Goal: Information Seeking & Learning: Find specific fact

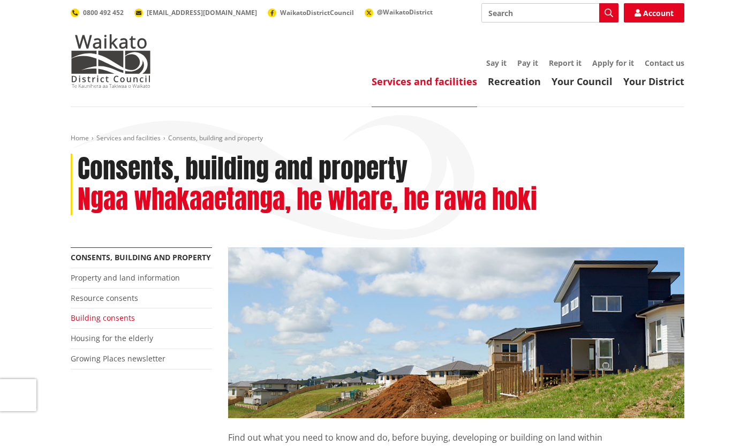
click at [112, 317] on link "Building consents" at bounding box center [103, 318] width 64 height 10
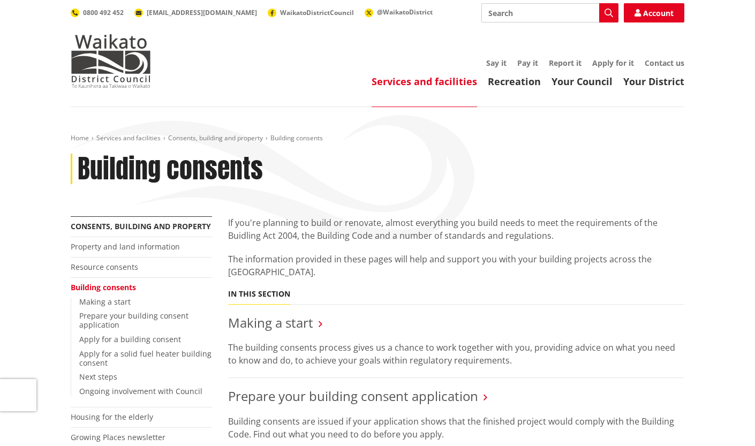
click at [517, 11] on input "Search" at bounding box center [550, 12] width 137 height 19
type input "on line e docs"
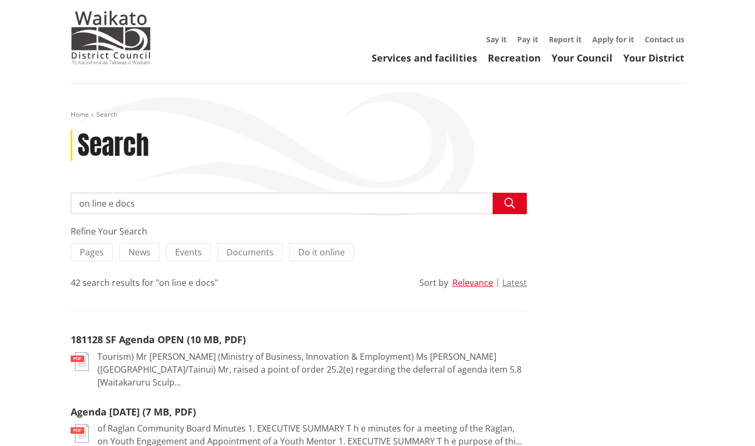
scroll to position [32, 0]
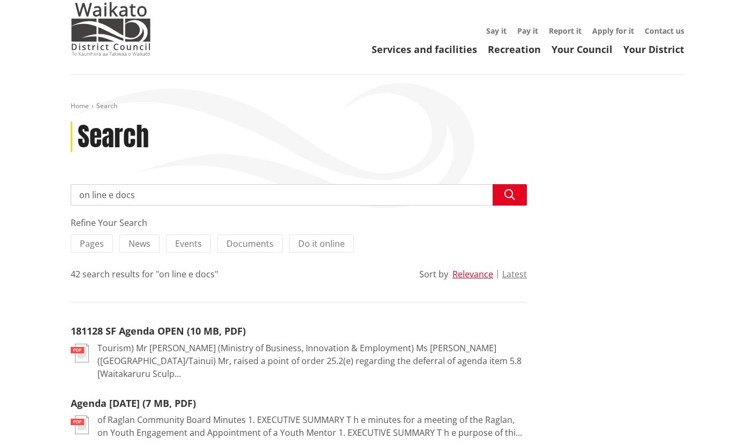
drag, startPoint x: 147, startPoint y: 197, endPoint x: 61, endPoint y: 197, distance: 86.2
type input "e docs"
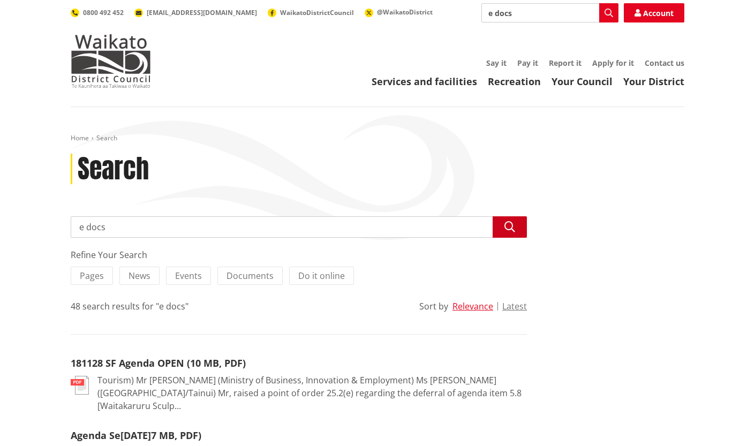
click at [508, 228] on icon "button" at bounding box center [510, 227] width 11 height 11
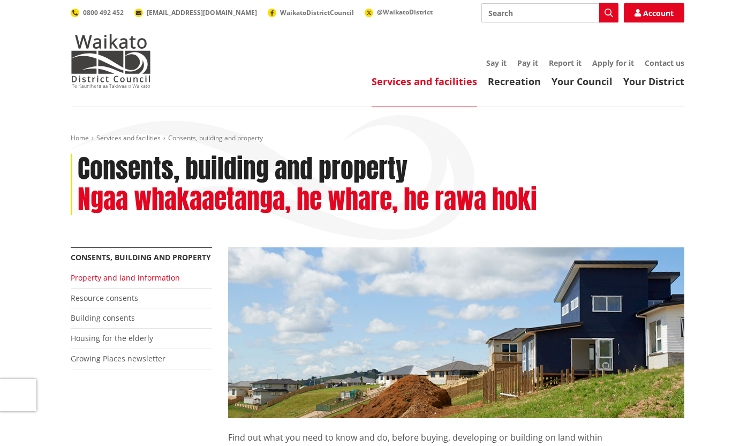
click at [140, 276] on link "Property and land information" at bounding box center [125, 278] width 109 height 10
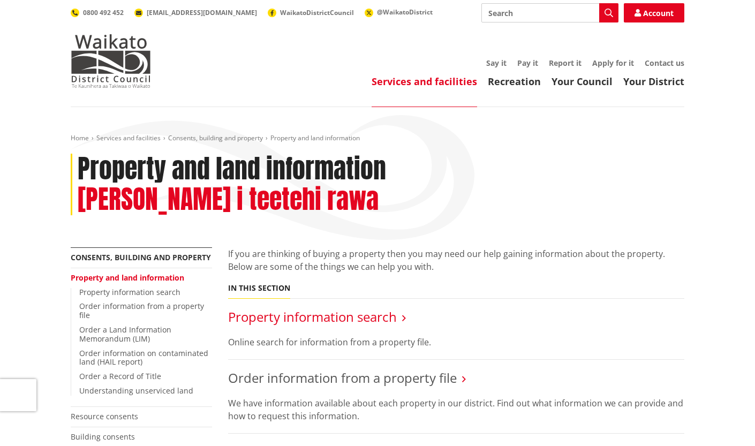
click at [343, 308] on link "Property information search" at bounding box center [312, 317] width 169 height 18
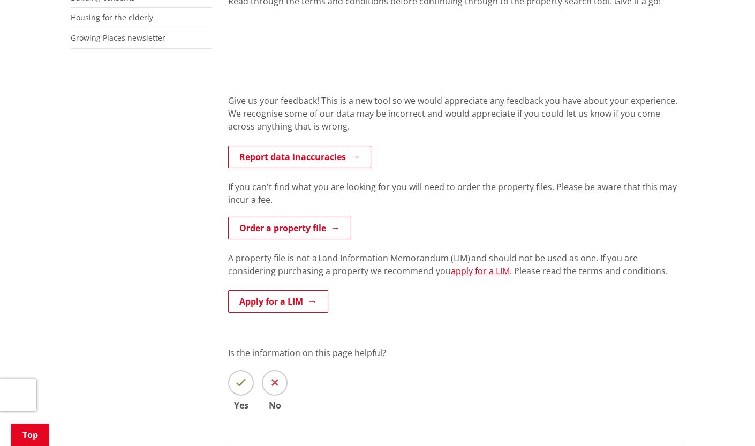
scroll to position [433, 0]
click at [284, 227] on link "Order a property file" at bounding box center [289, 227] width 123 height 22
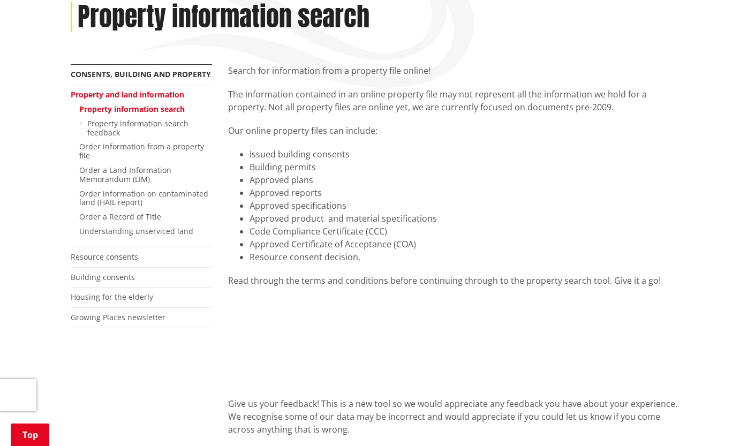
scroll to position [164, 0]
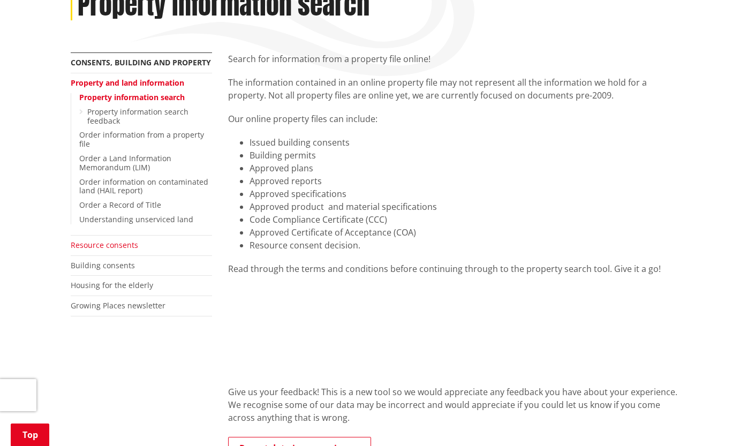
click at [107, 243] on link "Resource consents" at bounding box center [104, 245] width 67 height 10
click at [109, 263] on link "Building consents" at bounding box center [103, 265] width 64 height 10
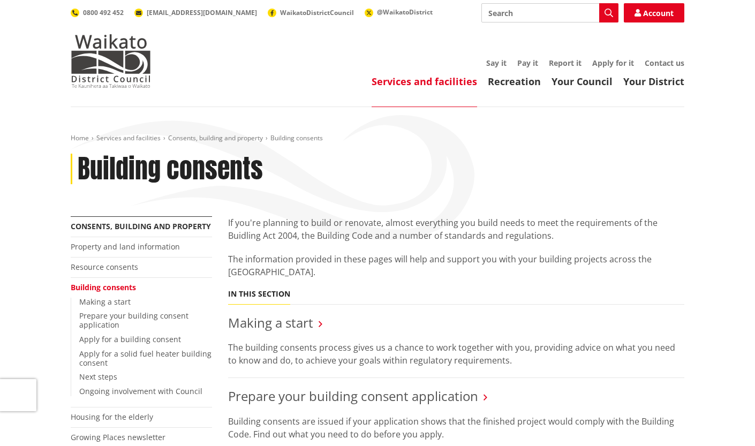
click at [508, 13] on input "Search" at bounding box center [550, 12] width 137 height 19
type input "View past building concents"
click at [609, 11] on icon "button" at bounding box center [609, 13] width 9 height 9
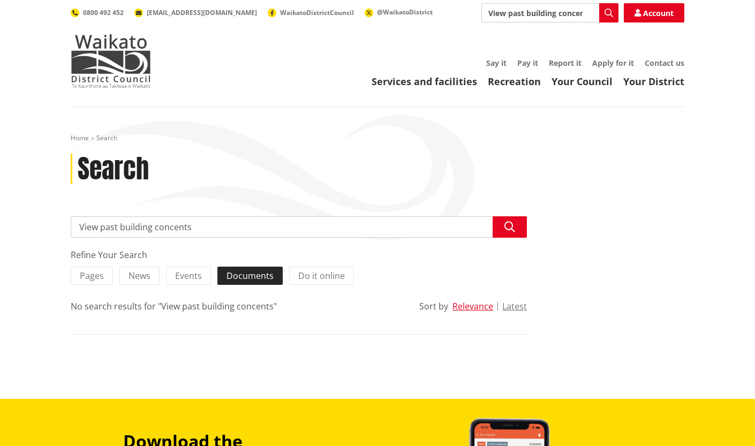
click at [259, 277] on span "Documents" at bounding box center [250, 276] width 47 height 12
click at [0, 0] on input "Documents" at bounding box center [0, 0] width 0 height 0
click at [508, 226] on icon "button" at bounding box center [510, 227] width 11 height 11
click at [103, 308] on div "No search results for "View past building concents"" at bounding box center [174, 306] width 206 height 13
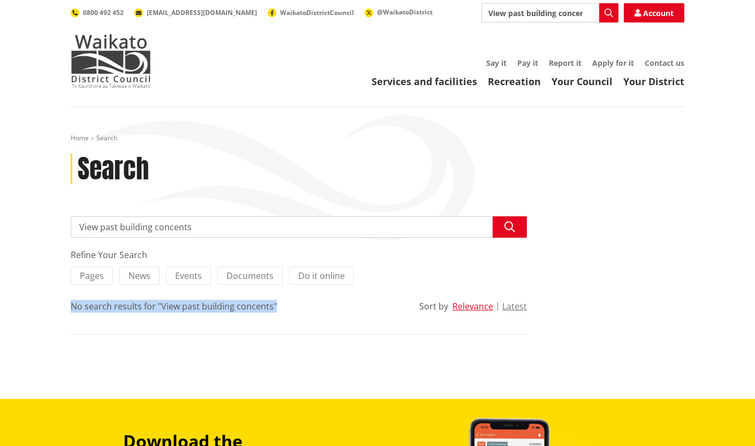
drag, startPoint x: 279, startPoint y: 306, endPoint x: 62, endPoint y: 307, distance: 216.9
click at [62, 307] on div "Home Search Search Search View past building concents Search Refine Your Search…" at bounding box center [377, 253] width 755 height 292
drag, startPoint x: 209, startPoint y: 229, endPoint x: 50, endPoint y: 228, distance: 159.6
click at [50, 228] on div "Home Search Search Search View past building concents Search Refine Your Search…" at bounding box center [377, 253] width 755 height 292
type input "26 Te Ahiawa, Raglan"
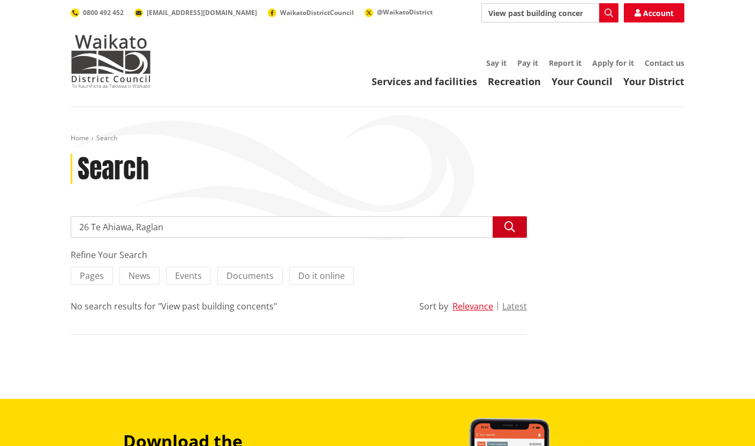
click at [510, 229] on icon "button" at bounding box center [510, 227] width 11 height 11
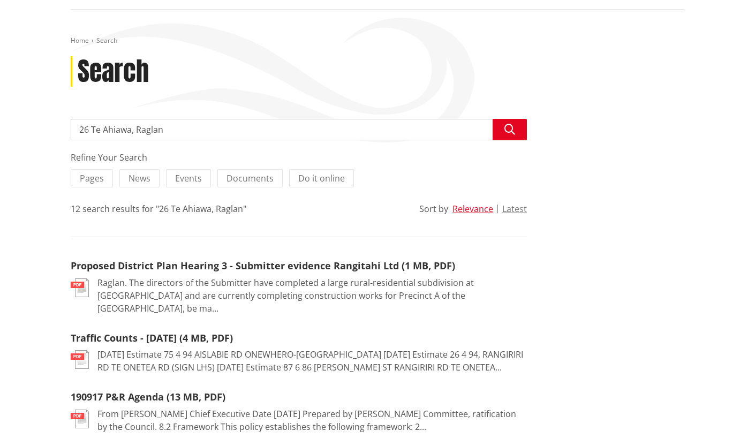
scroll to position [89, 0]
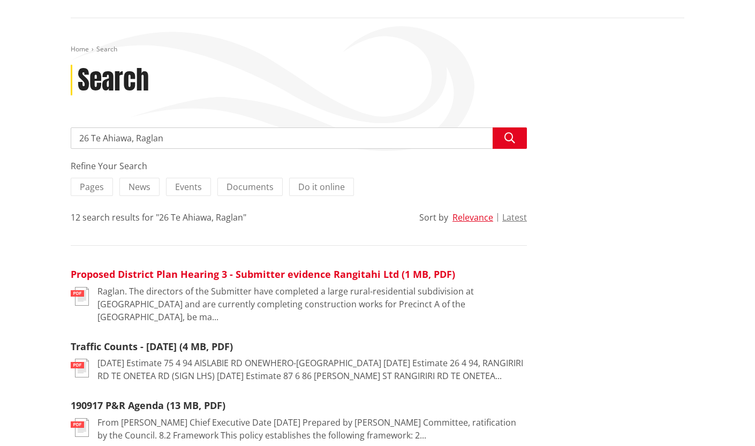
click at [284, 274] on link "Proposed District Plan Hearing 3 - Submitter evidence Rangitahi Ltd (1 MB, PDF)" at bounding box center [263, 274] width 385 height 13
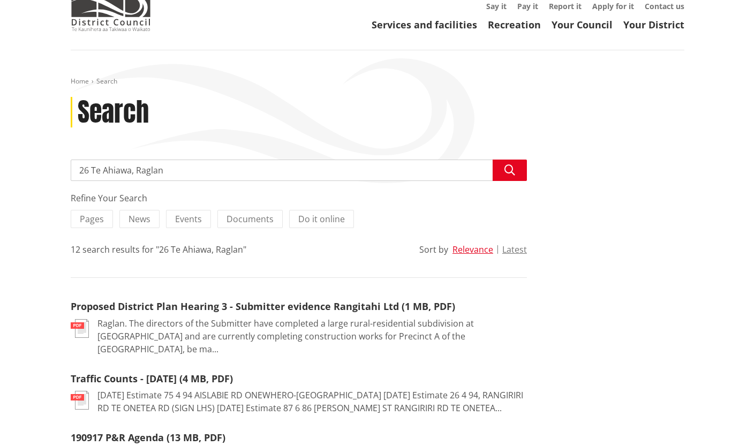
scroll to position [65, 0]
